Goal: Task Accomplishment & Management: Complete application form

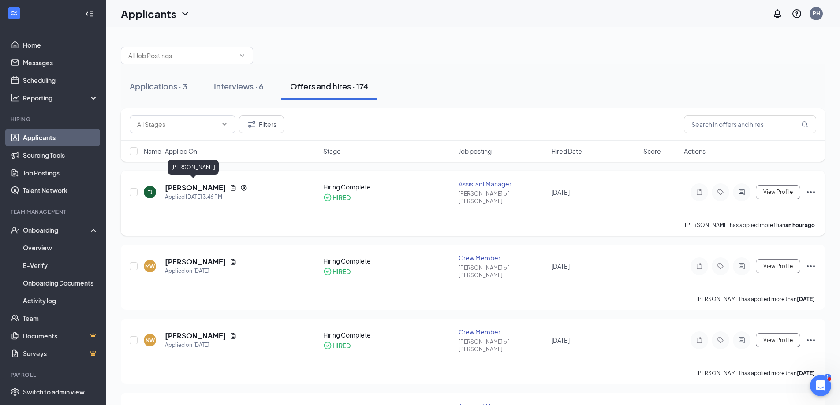
click at [193, 185] on h5 "[PERSON_NAME]" at bounding box center [195, 188] width 61 height 10
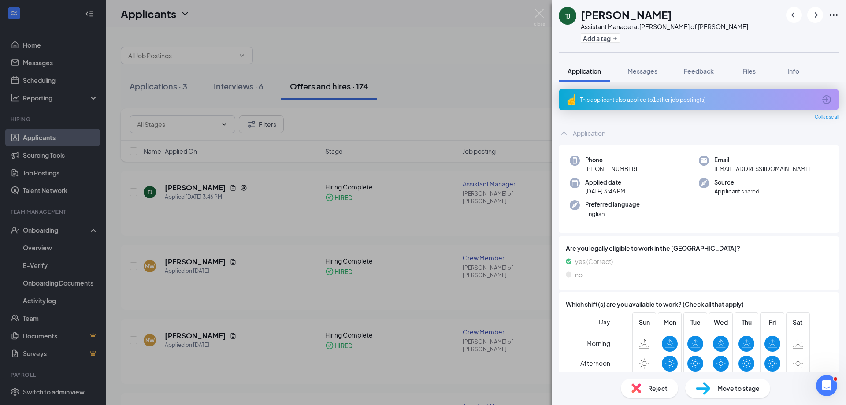
drag, startPoint x: 643, startPoint y: 66, endPoint x: 683, endPoint y: 56, distance: 40.3
click at [643, 66] on button "Messages" at bounding box center [643, 71] width 48 height 22
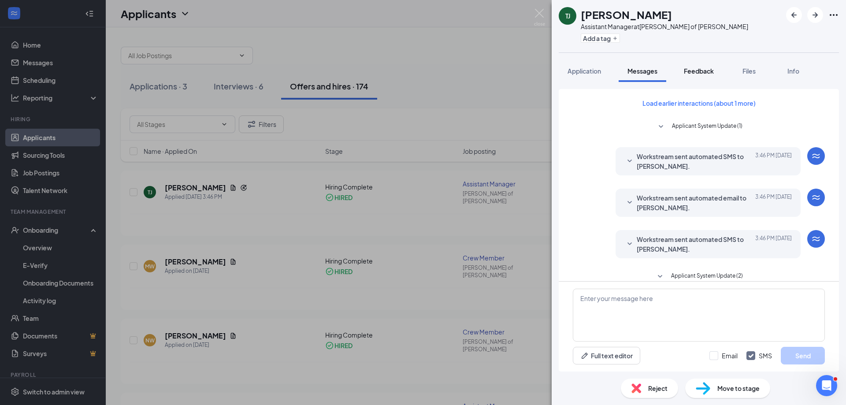
click at [710, 65] on button "Feedback" at bounding box center [699, 71] width 48 height 22
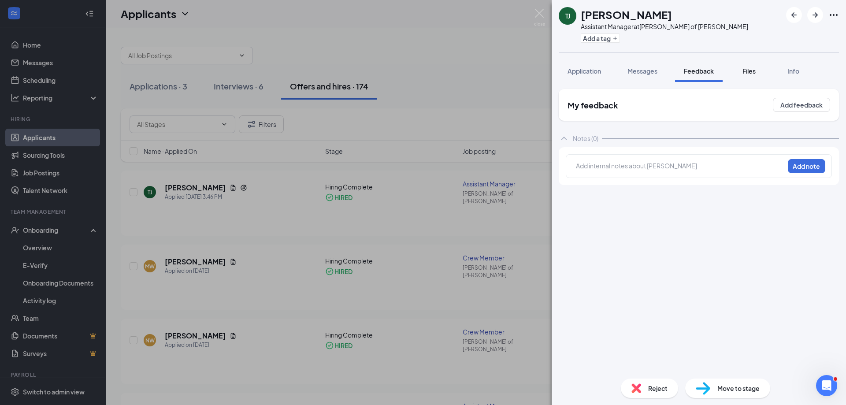
click at [758, 75] on div "Files" at bounding box center [749, 71] width 18 height 9
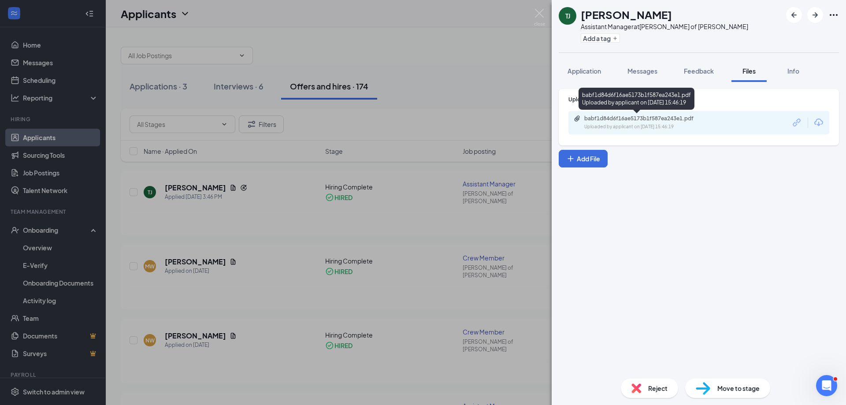
click at [436, 84] on div "[PERSON_NAME] Assistant Manager at [PERSON_NAME] of [PERSON_NAME] Add a tag App…" at bounding box center [423, 202] width 846 height 405
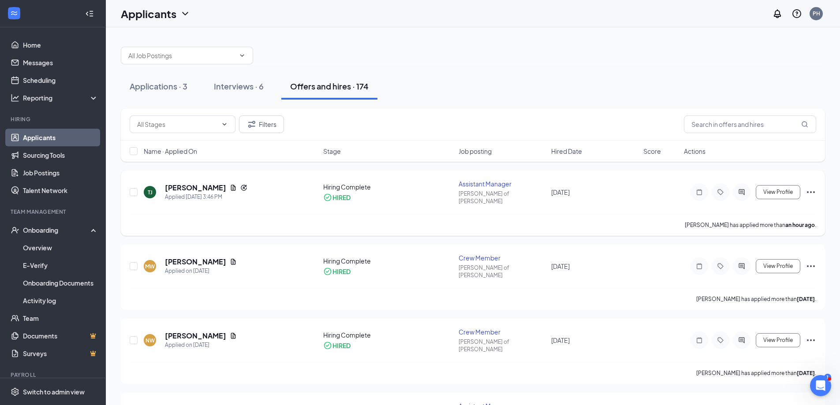
click at [812, 189] on icon "Ellipses" at bounding box center [810, 192] width 11 height 11
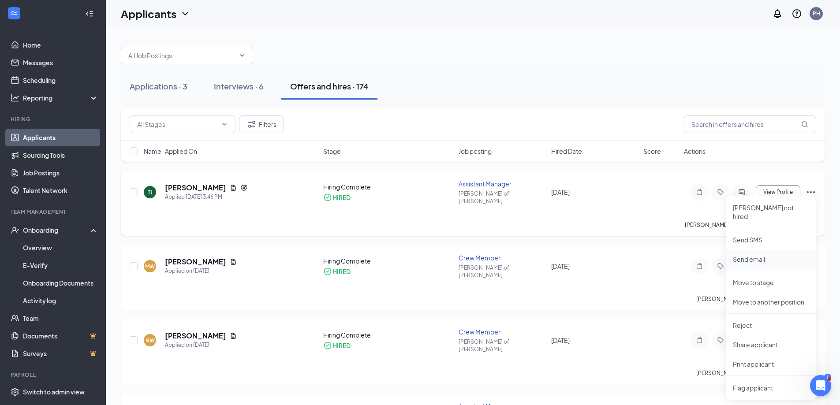
click at [773, 255] on p "Send email" at bounding box center [770, 259] width 76 height 9
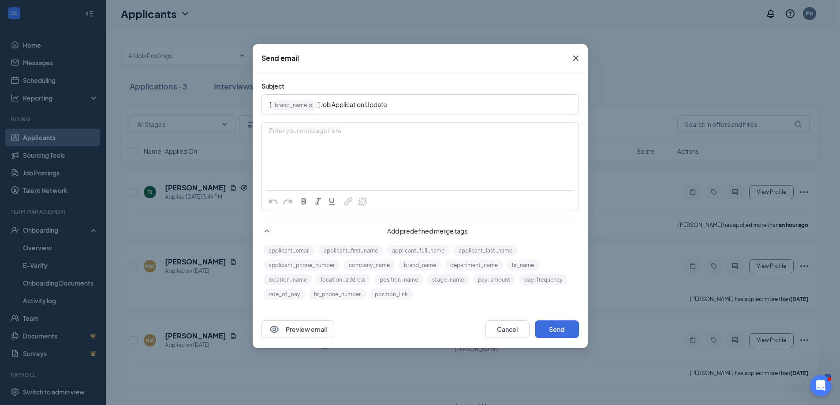
click at [325, 140] on div "Enter your message here" at bounding box center [420, 145] width 316 height 44
click at [561, 331] on button "Send" at bounding box center [557, 329] width 44 height 18
click at [557, 329] on button "Send" at bounding box center [557, 329] width 44 height 18
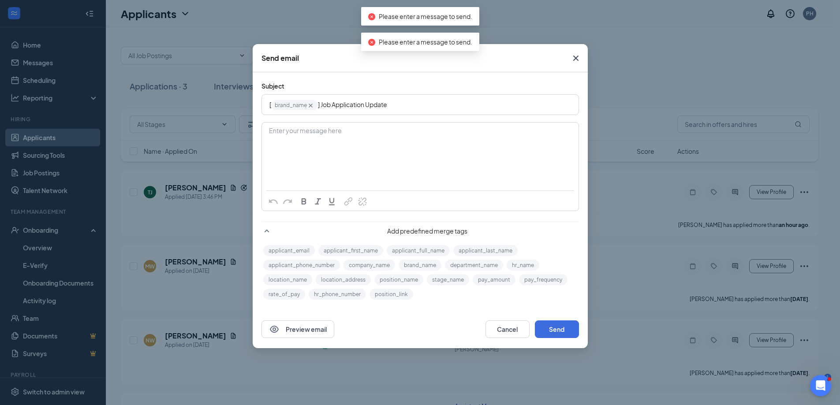
click at [442, 150] on div "Enter your message here" at bounding box center [420, 145] width 316 height 44
click at [568, 59] on span "Close" at bounding box center [576, 58] width 24 height 24
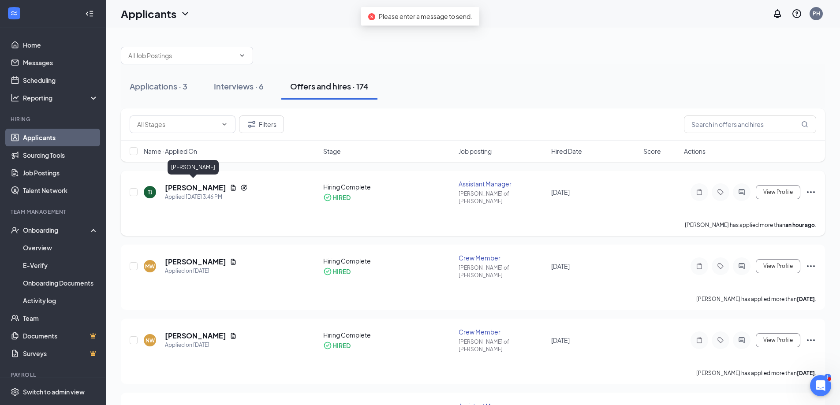
click at [201, 183] on h5 "[PERSON_NAME]" at bounding box center [195, 188] width 61 height 10
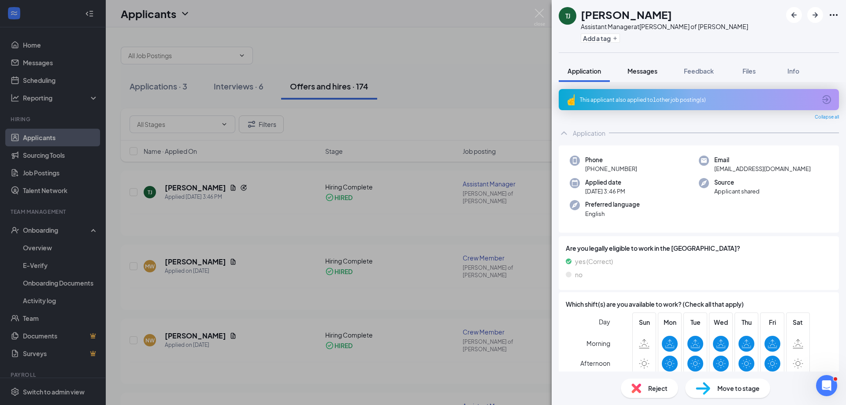
click at [656, 70] on span "Messages" at bounding box center [643, 71] width 30 height 8
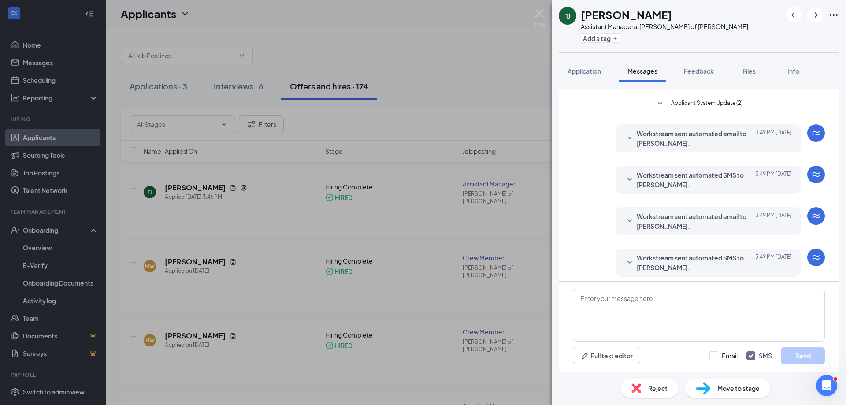
scroll to position [177, 0]
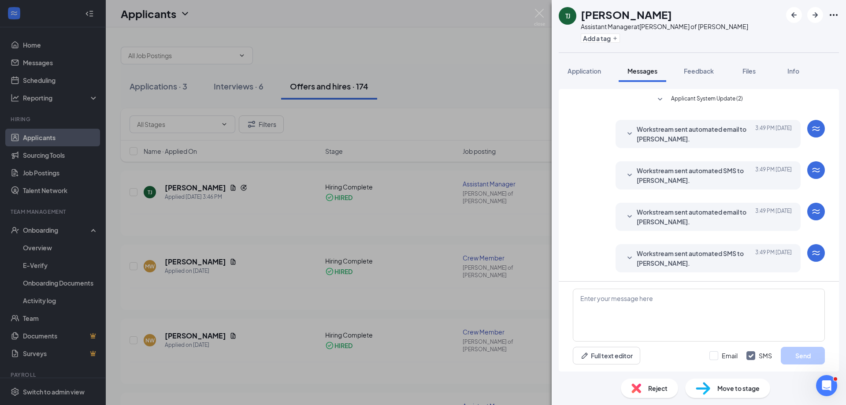
click at [624, 221] on icon "SmallChevronDown" at bounding box center [629, 217] width 11 height 11
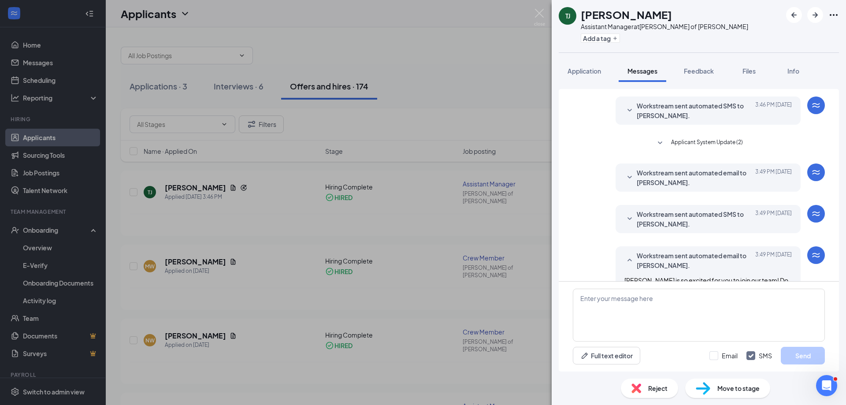
scroll to position [133, 0]
click at [637, 179] on span "Workstream sent automated email to [PERSON_NAME]." at bounding box center [694, 177] width 115 height 19
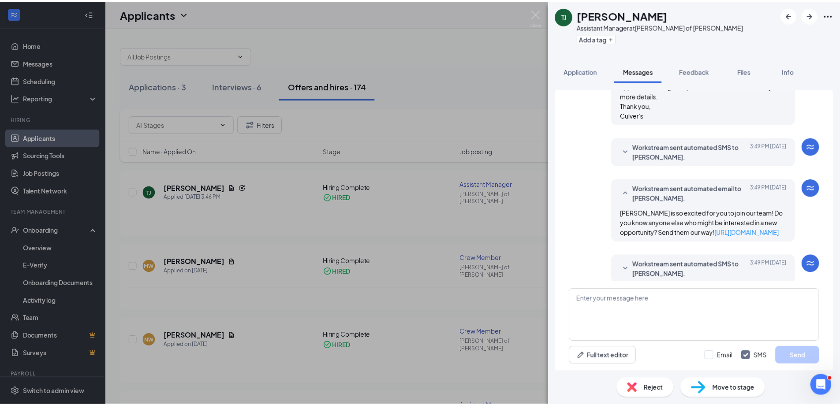
scroll to position [265, 0]
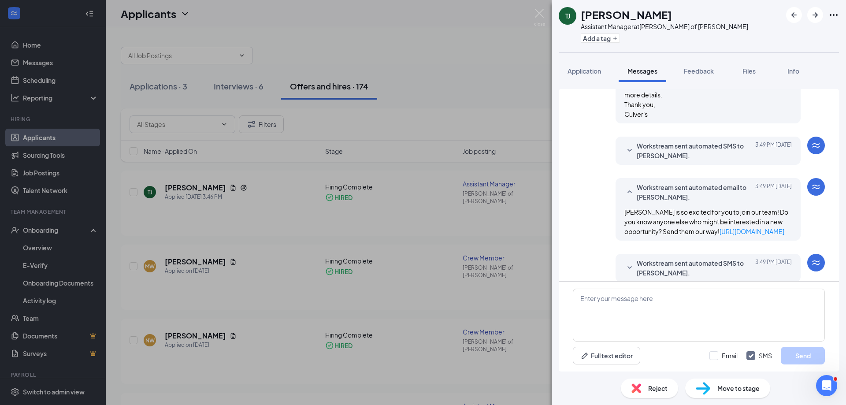
click at [695, 157] on span "Workstream sent automated SMS to [PERSON_NAME]." at bounding box center [694, 150] width 115 height 19
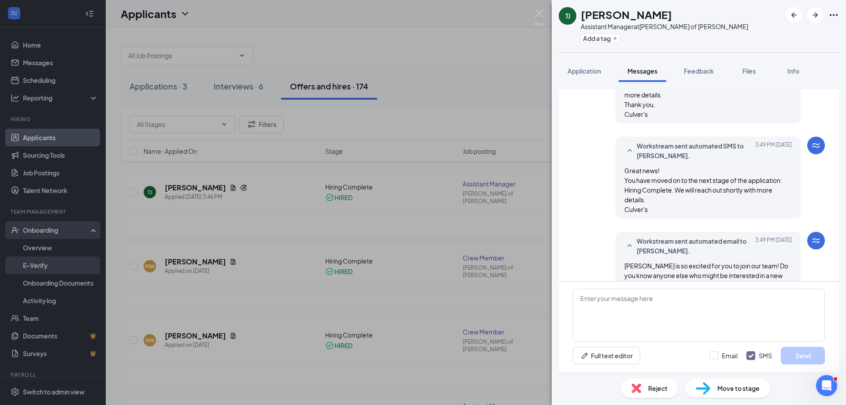
click at [428, 221] on div "[PERSON_NAME] Assistant Manager at [PERSON_NAME] of [PERSON_NAME] Add a tag App…" at bounding box center [423, 202] width 846 height 405
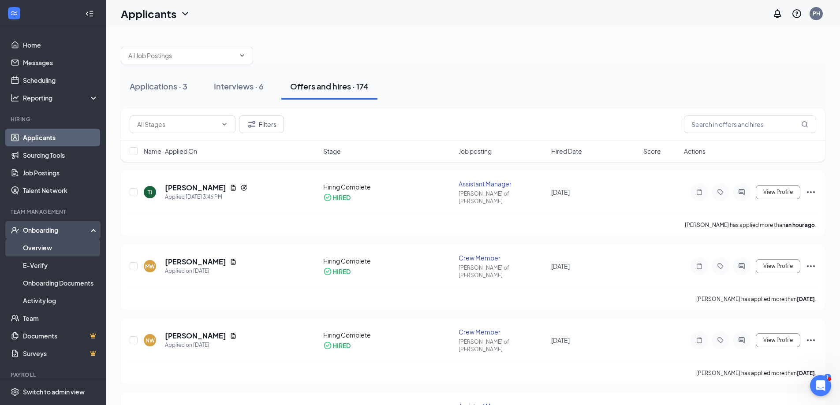
click at [35, 242] on link "Overview" at bounding box center [60, 248] width 75 height 18
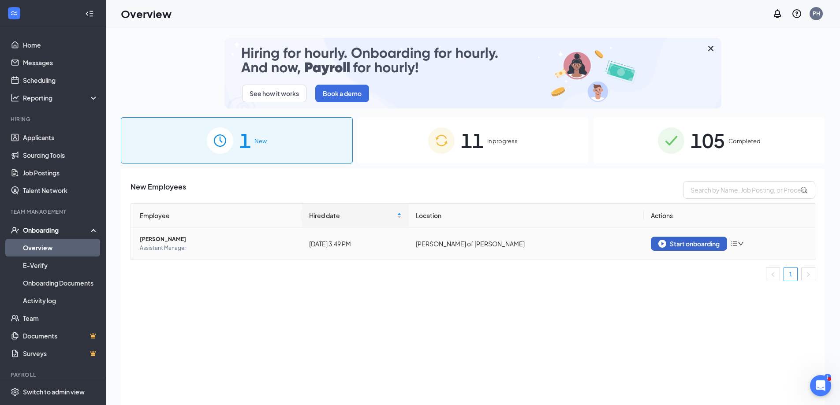
click at [709, 245] on div "Start onboarding" at bounding box center [688, 244] width 61 height 8
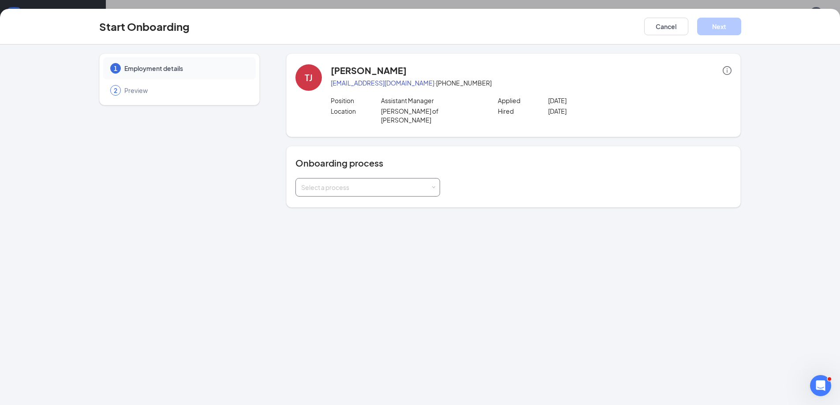
click at [313, 186] on div "Select a process" at bounding box center [367, 187] width 133 height 18
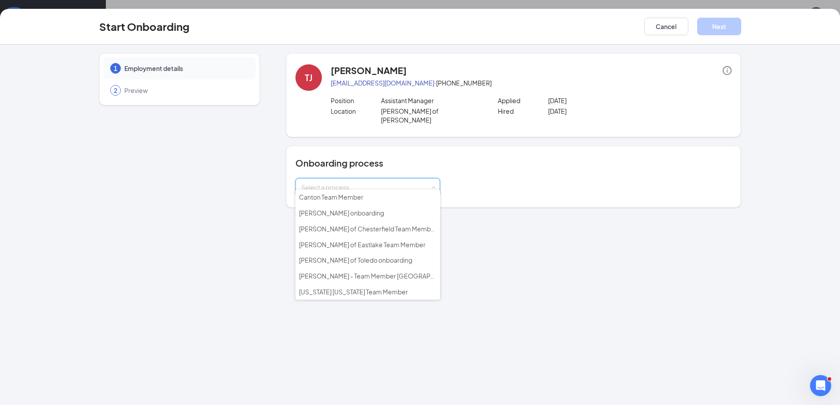
drag, startPoint x: 196, startPoint y: 123, endPoint x: 283, endPoint y: 104, distance: 89.3
click at [196, 123] on div "1 Employment details 2 Preview" at bounding box center [179, 130] width 160 height 154
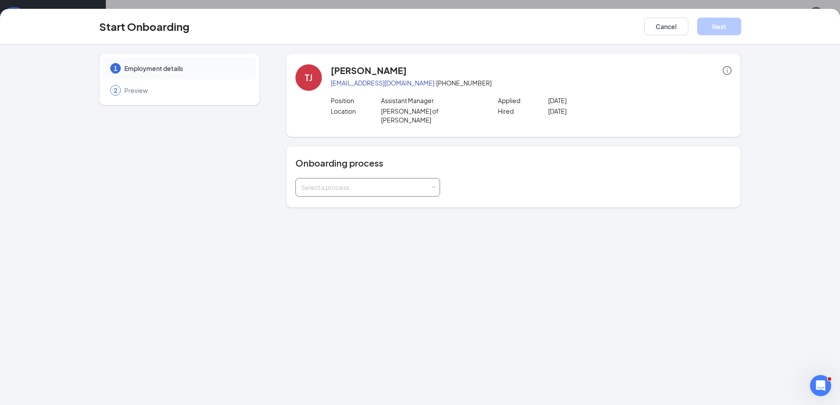
click at [434, 178] on div "Select a process" at bounding box center [367, 187] width 133 height 18
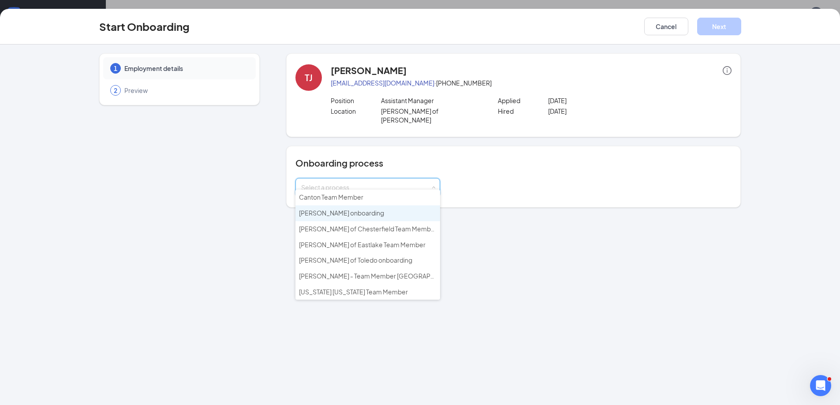
click at [339, 212] on span "[PERSON_NAME] onboarding" at bounding box center [341, 213] width 85 height 8
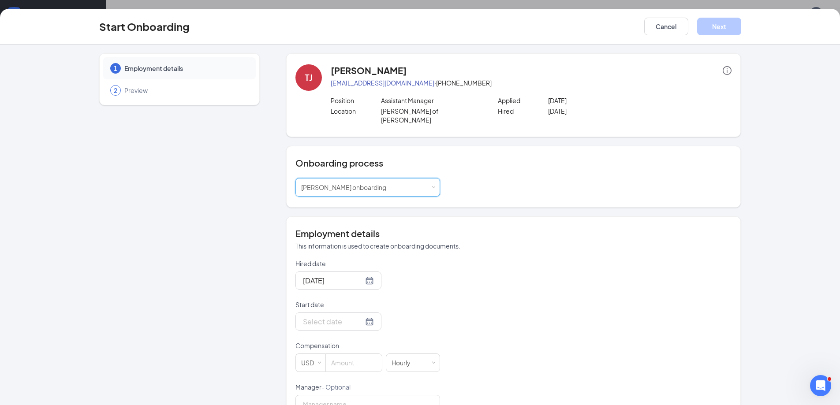
drag, startPoint x: 392, startPoint y: 191, endPoint x: 392, endPoint y: 185, distance: 6.2
click at [392, 190] on div "Onboarding process Select a process [PERSON_NAME] onboarding" at bounding box center [513, 177] width 454 height 62
click at [391, 183] on div "Select a process [PERSON_NAME] onboarding" at bounding box center [367, 187] width 133 height 18
click at [0, 0] on input at bounding box center [0, 0] width 0 height 0
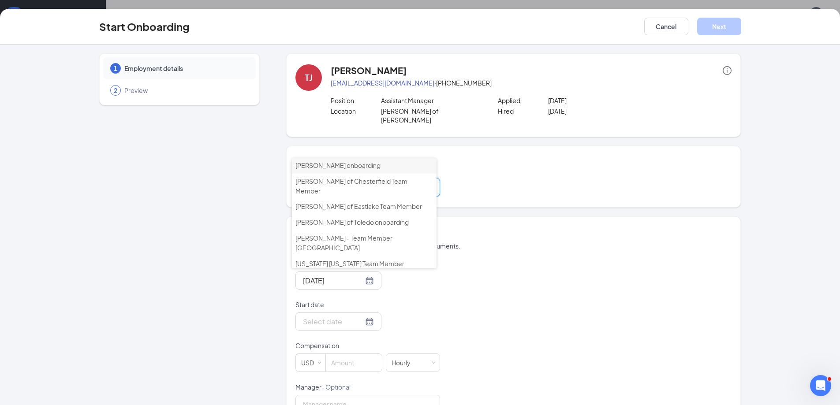
scroll to position [40, 0]
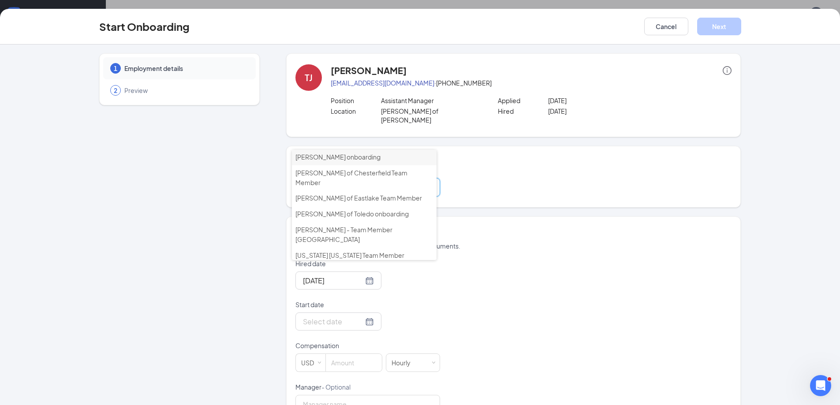
click at [477, 291] on div "Hired date [DATE] Start date Compensation USD Hourly Manager - Optional Employm…" at bounding box center [513, 403] width 436 height 288
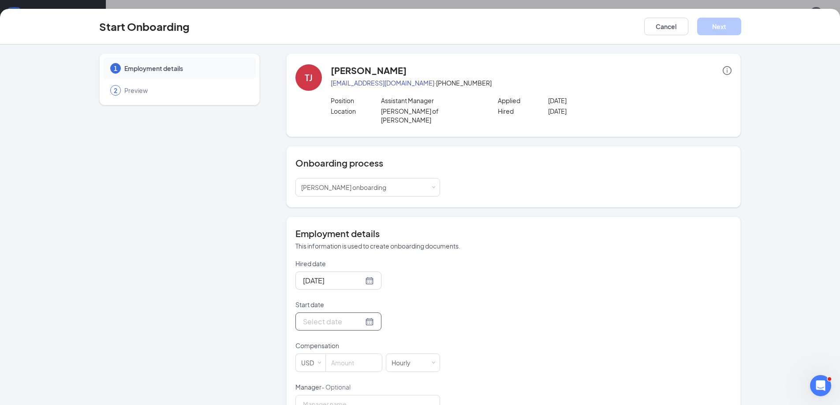
click at [350, 316] on input "Start date" at bounding box center [333, 321] width 60 height 11
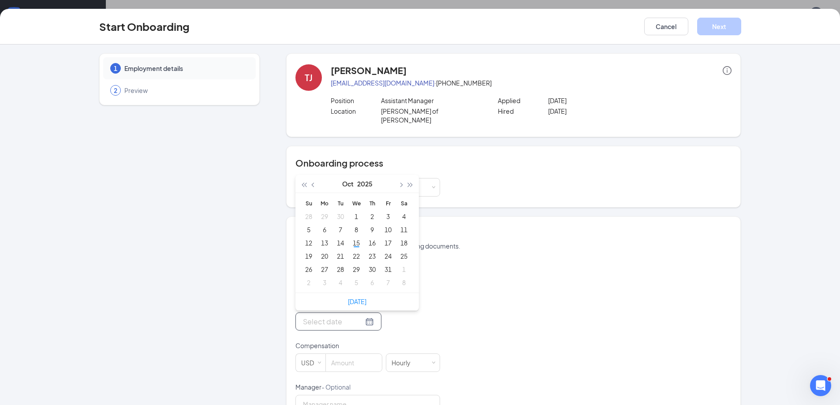
click at [358, 316] on div at bounding box center [338, 321] width 71 height 11
type input "[DATE]"
click at [323, 251] on div "20" at bounding box center [324, 256] width 11 height 11
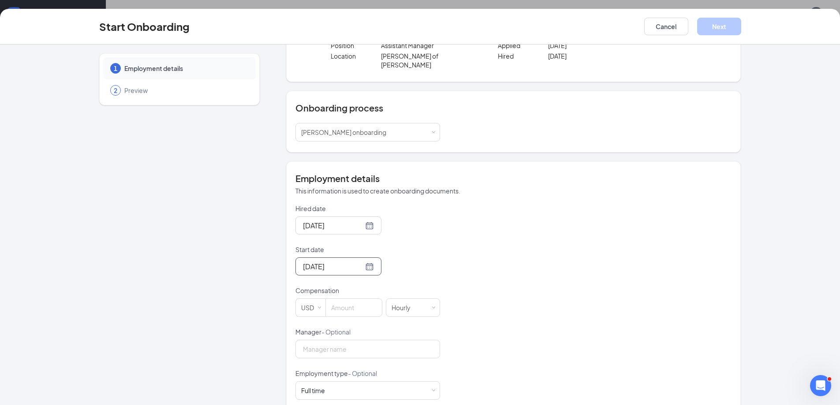
scroll to position [132, 0]
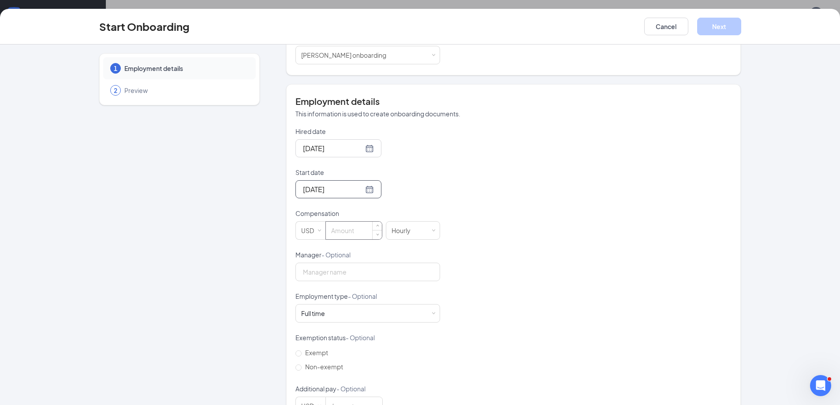
drag, startPoint x: 351, startPoint y: 223, endPoint x: 358, endPoint y: 223, distance: 7.1
click at [356, 223] on input at bounding box center [354, 231] width 56 height 18
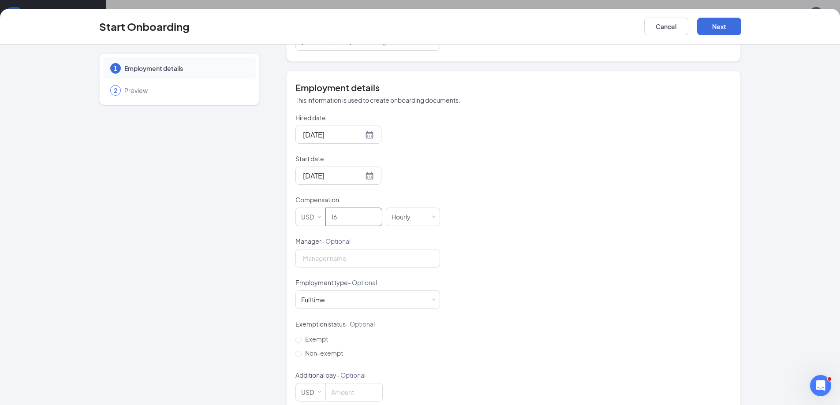
scroll to position [153, 0]
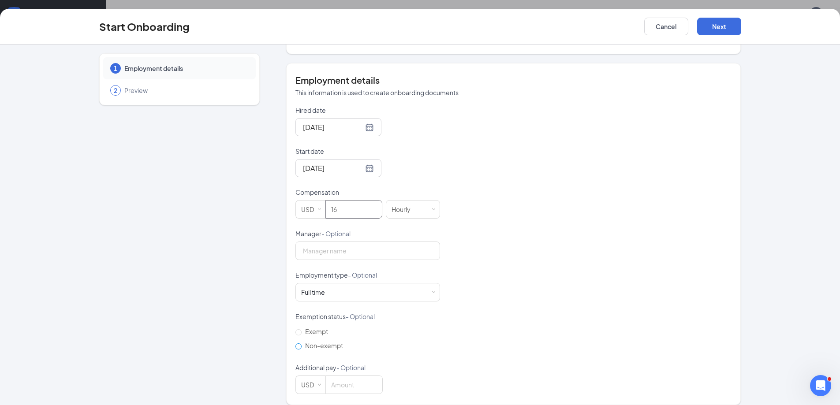
type input "16"
click at [311, 342] on span "Non-exempt" at bounding box center [323, 346] width 45 height 8
click at [301, 343] on input "Non-exempt" at bounding box center [298, 346] width 6 height 6
radio input "true"
click at [327, 342] on span "Non-exempt" at bounding box center [323, 346] width 45 height 8
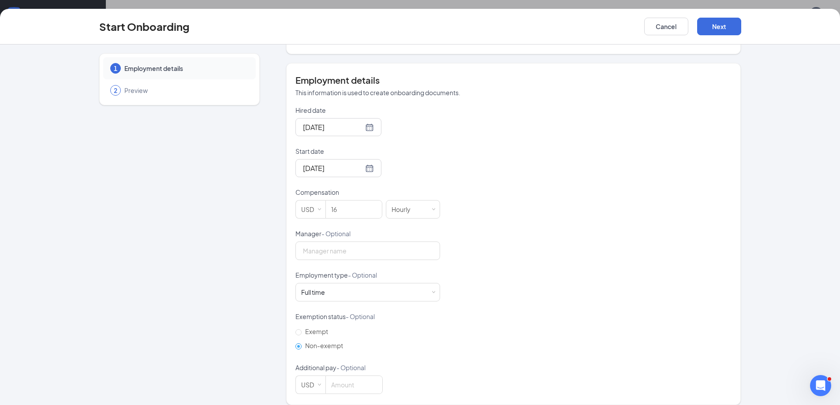
click at [301, 343] on input "Non-exempt" at bounding box center [298, 346] width 6 height 6
click at [721, 22] on button "Next" at bounding box center [719, 27] width 44 height 18
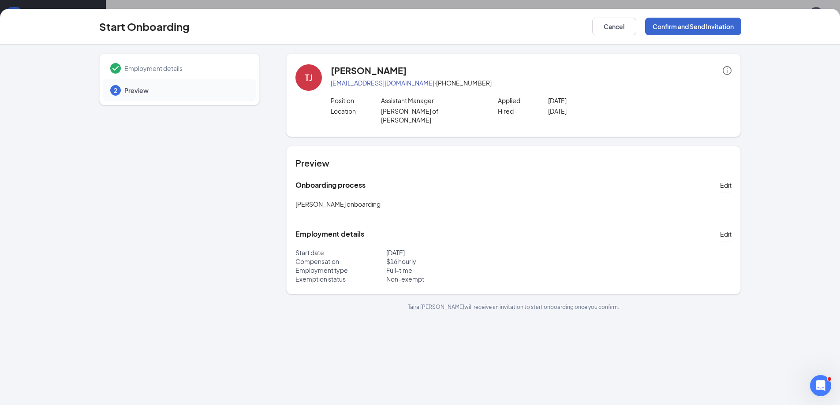
scroll to position [0, 0]
click at [720, 29] on button "Confirm and Send Invitation" at bounding box center [693, 27] width 96 height 18
